Goal: Information Seeking & Learning: Learn about a topic

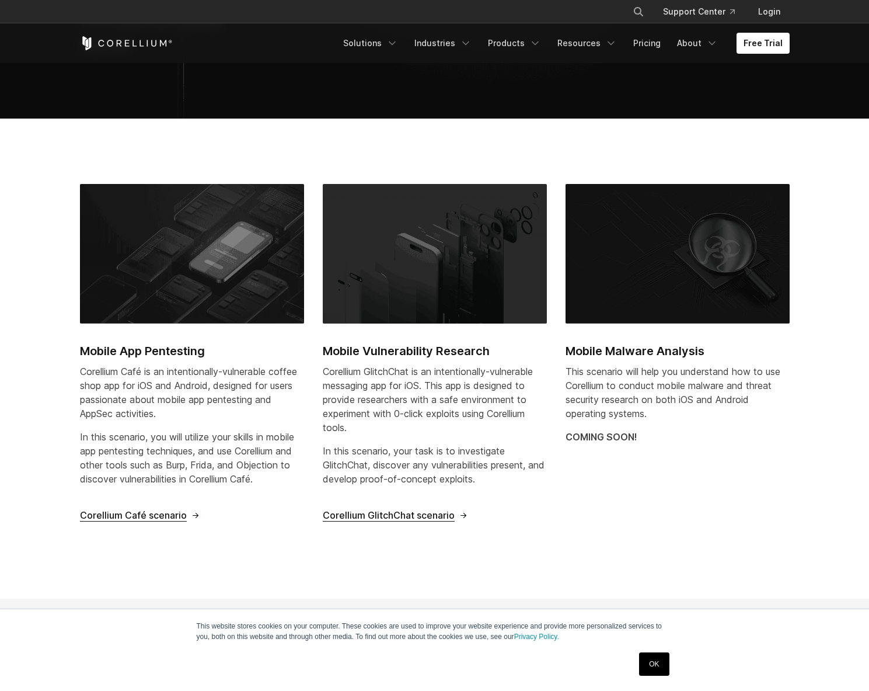
scroll to position [292, 0]
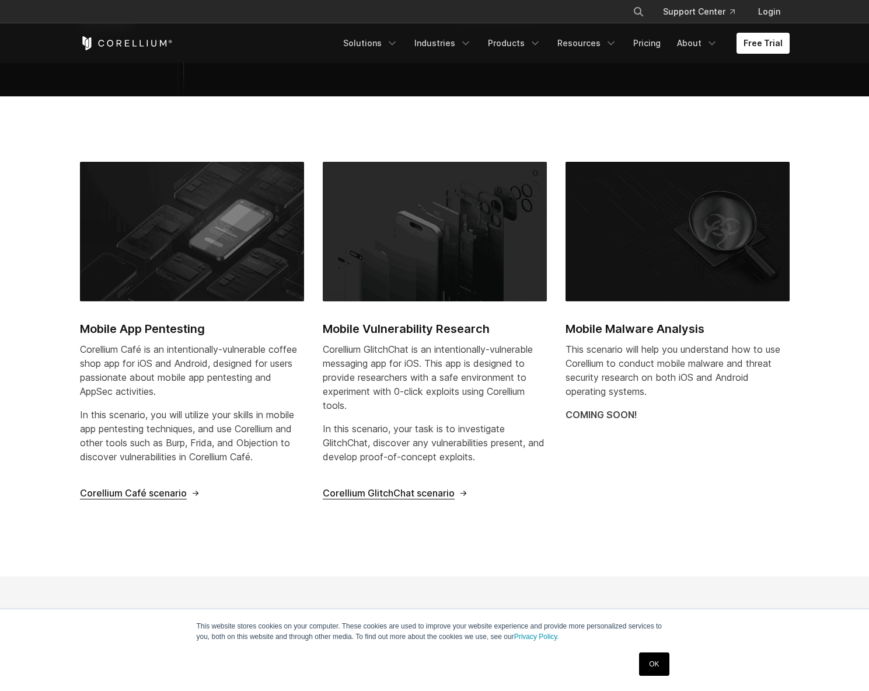
click at [133, 493] on span "Corellium Café scenario" at bounding box center [133, 493] width 107 height 12
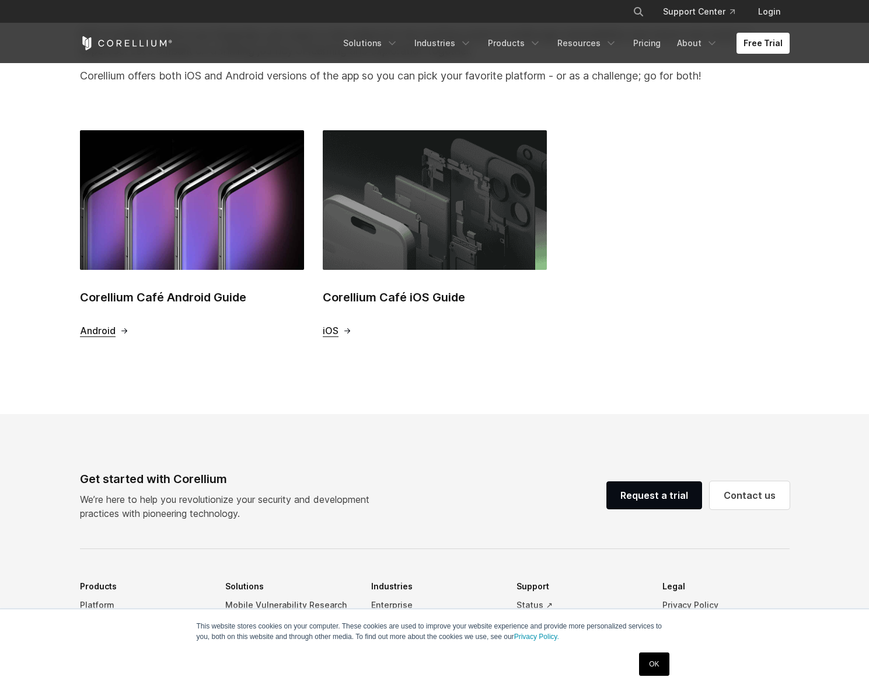
scroll to position [406, 0]
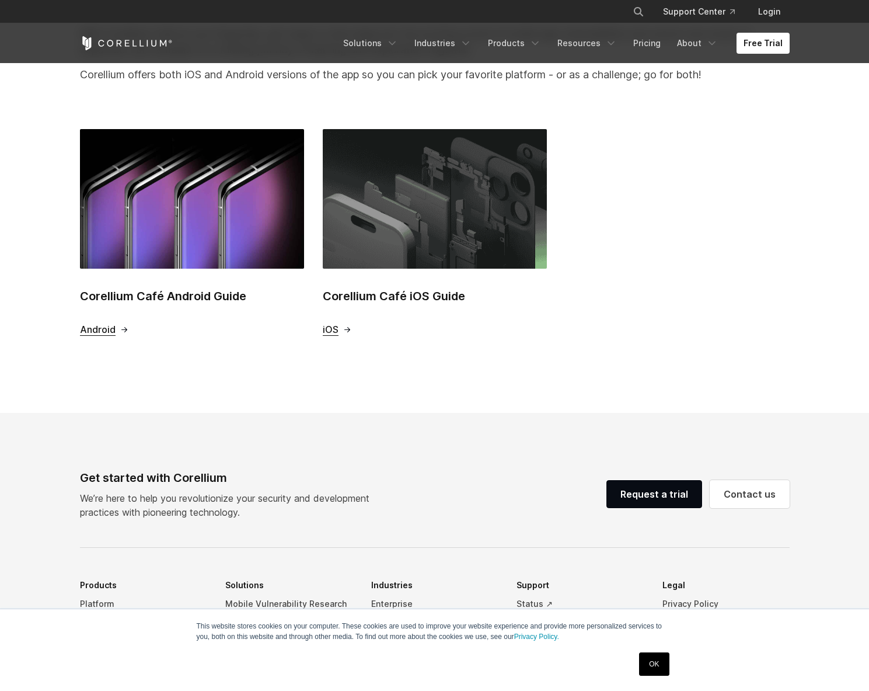
click at [96, 329] on span "Android" at bounding box center [98, 329] width 36 height 12
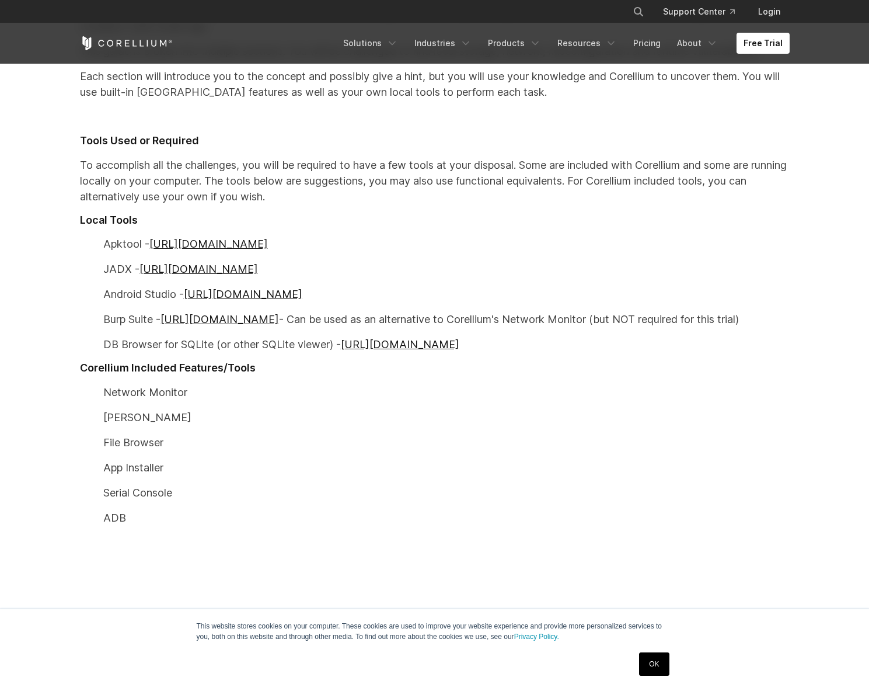
scroll to position [576, 0]
